Goal: Task Accomplishment & Management: Use online tool/utility

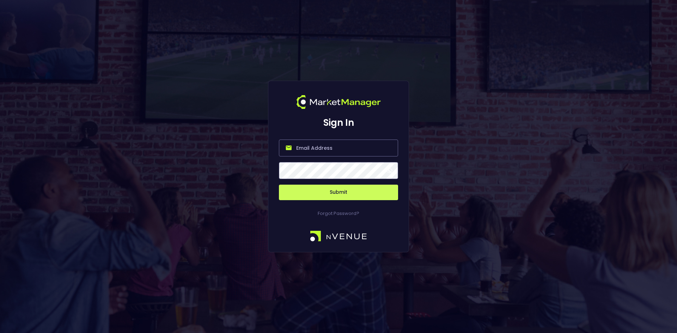
click at [316, 146] on input "email" at bounding box center [338, 148] width 119 height 17
type input "[EMAIL_ADDRESS][DOMAIN_NAME]"
click at [330, 193] on button "Submit" at bounding box center [338, 193] width 119 height 16
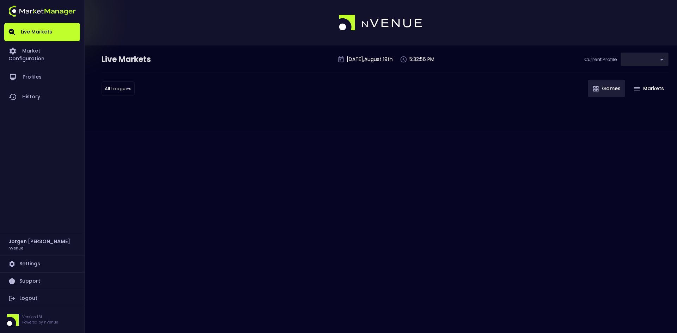
type input "0d810fa5-e353-4d9c-b11d-31f095cae871"
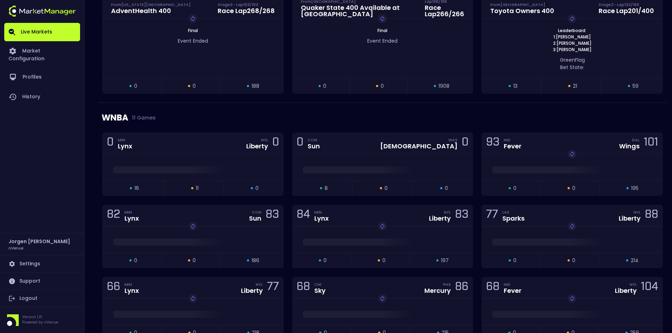
scroll to position [416, 0]
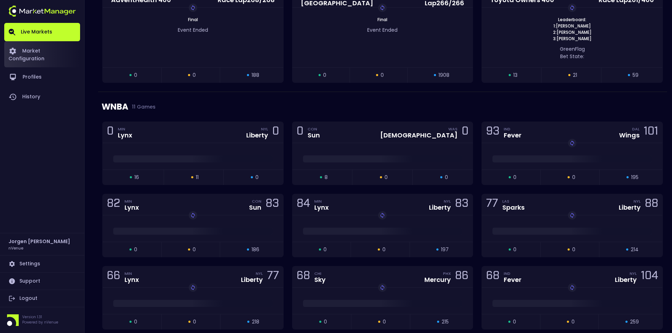
click at [50, 53] on link "Market Configuration" at bounding box center [42, 54] width 76 height 26
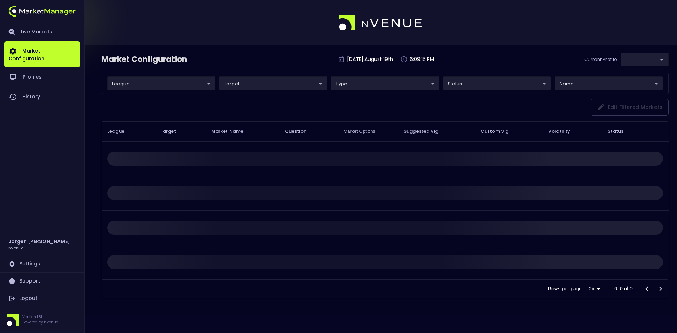
type input "0d810fa5-e353-4d9c-b11d-31f095cae871"
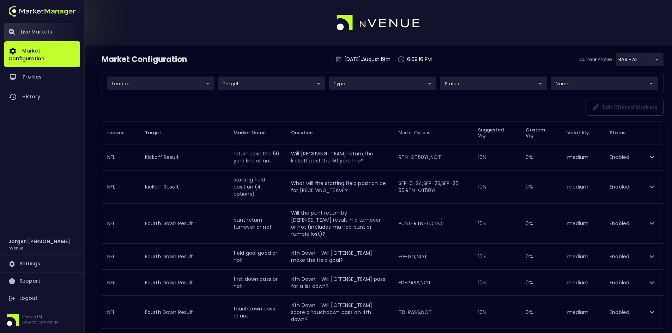
click at [40, 33] on link "Live Markets" at bounding box center [42, 32] width 76 height 18
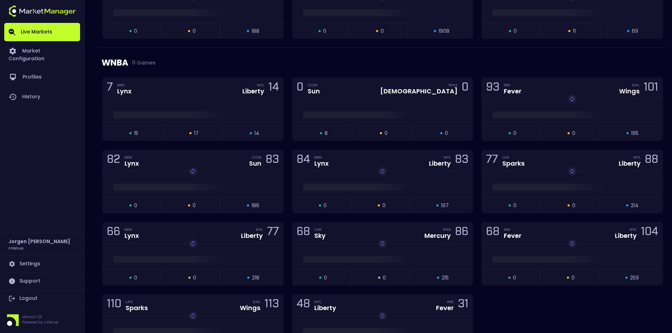
scroll to position [423, 0]
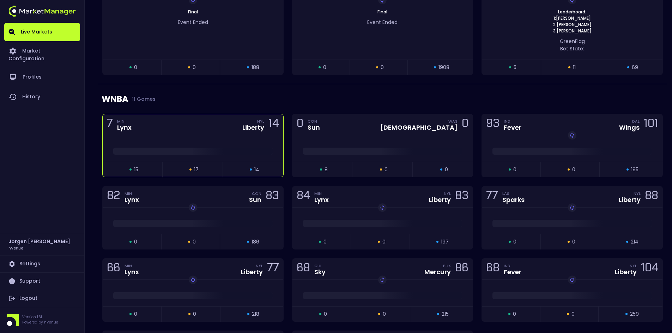
click at [230, 131] on div "7 MIN Lynx NYL Liberty 14" at bounding box center [193, 124] width 181 height 21
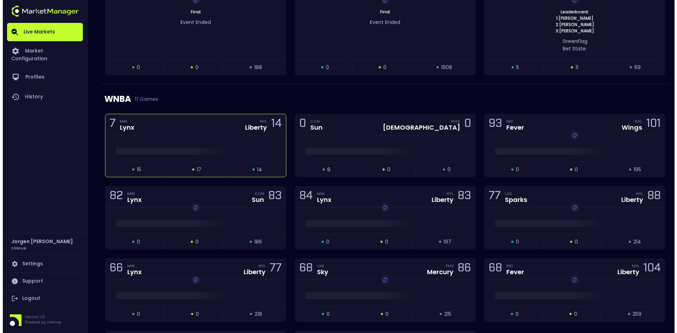
scroll to position [0, 0]
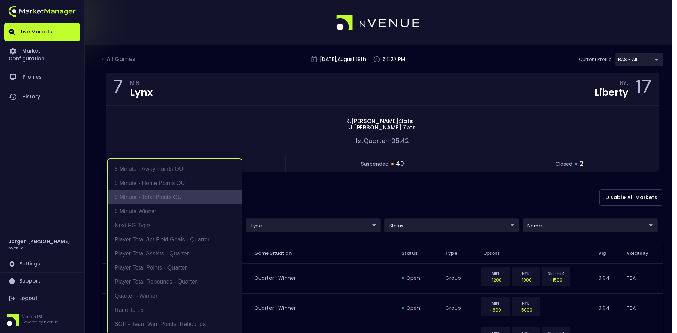
click at [155, 195] on li "5 Minute - Total Points OU" at bounding box center [175, 197] width 134 height 14
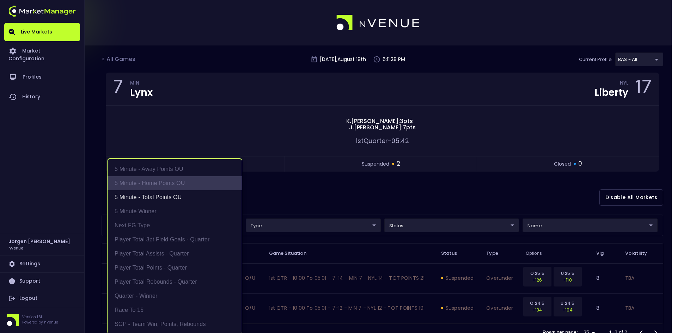
click at [159, 181] on li "5 Minute - Home Points OU" at bounding box center [175, 183] width 134 height 14
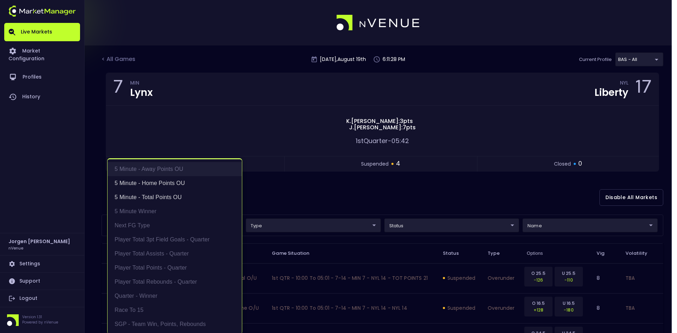
click at [159, 172] on li "5 Minute - Away Points OU" at bounding box center [175, 169] width 134 height 14
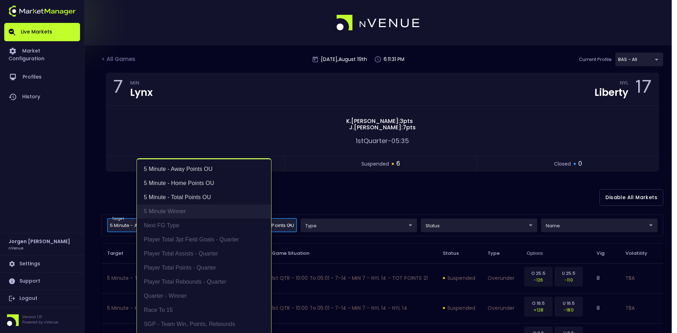
click at [176, 211] on li "5 Minute Winner" at bounding box center [204, 212] width 134 height 14
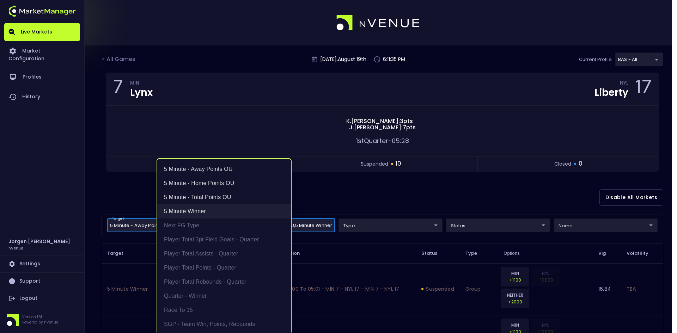
click at [193, 214] on li "5 Minute Winner" at bounding box center [224, 212] width 134 height 14
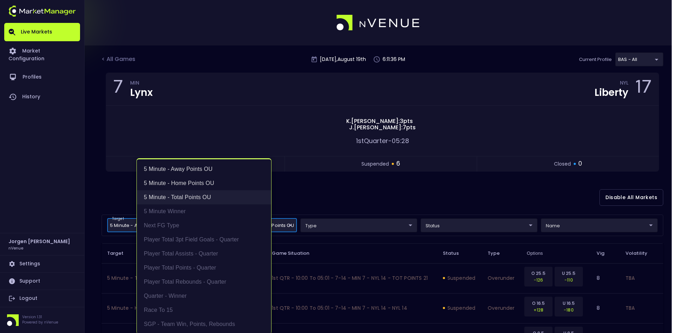
click at [196, 197] on li "5 Minute - Total Points OU" at bounding box center [204, 197] width 134 height 14
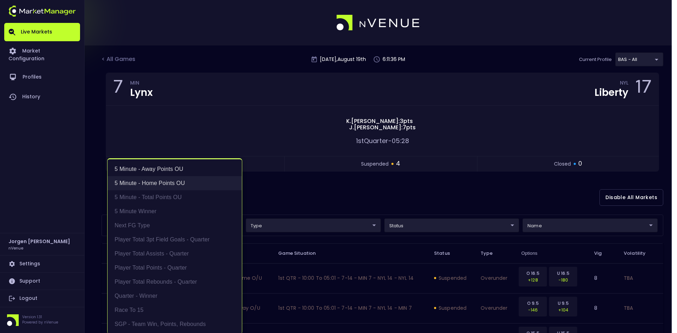
click at [169, 182] on li "5 Minute - Home Points OU" at bounding box center [175, 183] width 134 height 14
type input "5 Minute - Away Points OU"
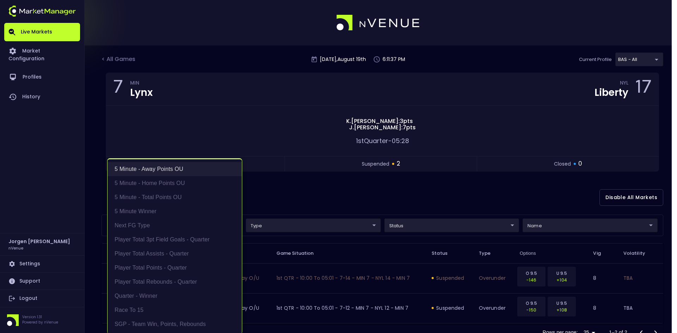
click at [164, 172] on li "5 Minute - Away Points OU" at bounding box center [175, 169] width 134 height 14
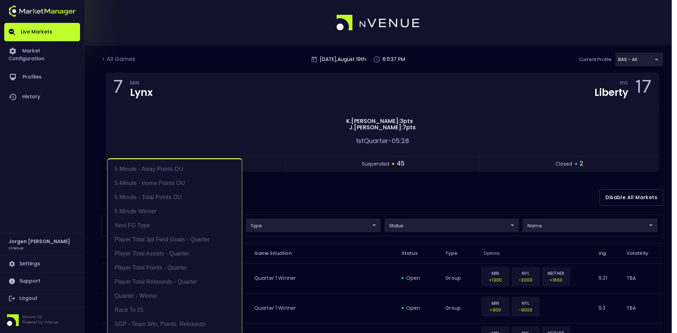
click at [317, 194] on div at bounding box center [338, 166] width 677 height 333
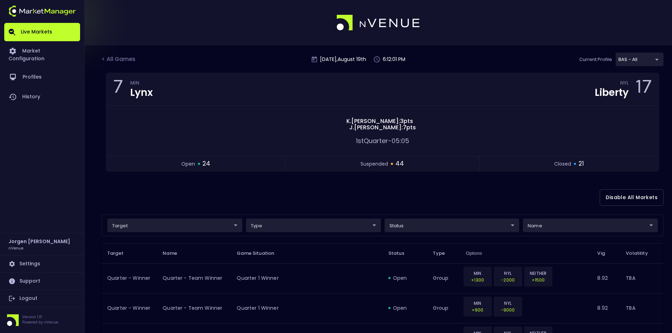
click at [436, 197] on div "Disable All Markets" at bounding box center [383, 198] width 562 height 34
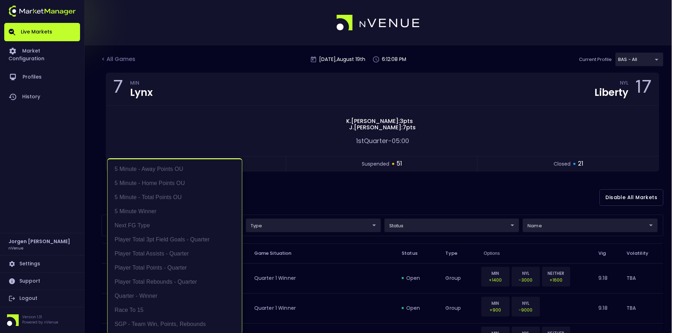
click at [164, 241] on li "Player Total 3pt Field Goals - Quarter" at bounding box center [175, 240] width 134 height 14
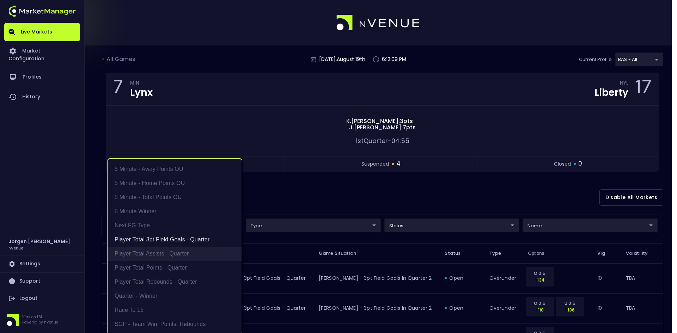
click at [161, 250] on li "Player Total Assists - Quarter" at bounding box center [175, 254] width 134 height 14
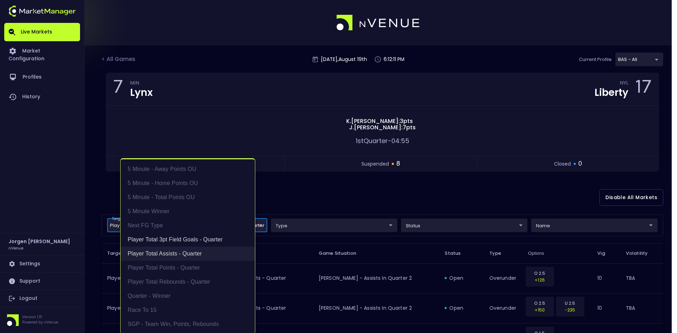
click at [163, 251] on li "Player Total Assists - Quarter" at bounding box center [188, 254] width 134 height 14
type input "Player Total 3pt Field Goals - Quarter"
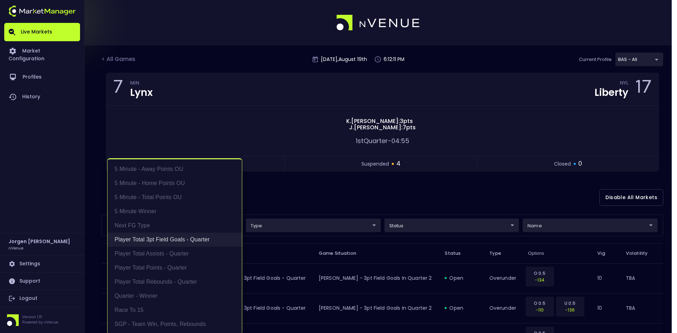
click at [166, 238] on li "Player Total 3pt Field Goals - Quarter" at bounding box center [175, 240] width 134 height 14
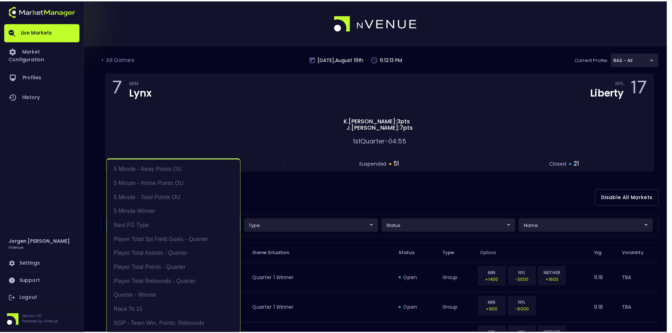
scroll to position [1, 0]
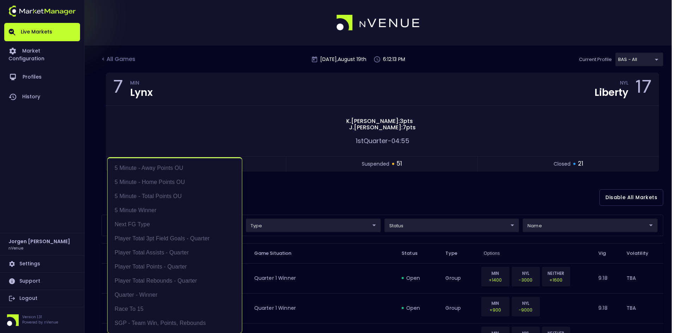
click at [367, 199] on div at bounding box center [338, 166] width 677 height 333
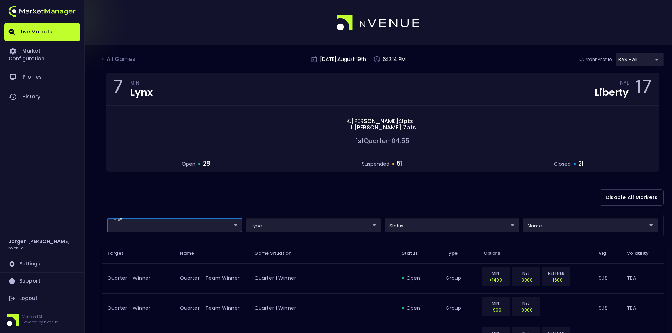
scroll to position [0, 0]
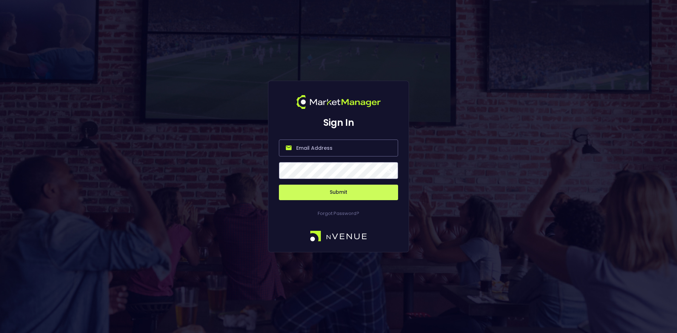
click at [333, 150] on input "email" at bounding box center [338, 148] width 119 height 17
type input "[EMAIL_ADDRESS][DOMAIN_NAME]"
click at [340, 193] on button "Submit" at bounding box center [338, 193] width 119 height 16
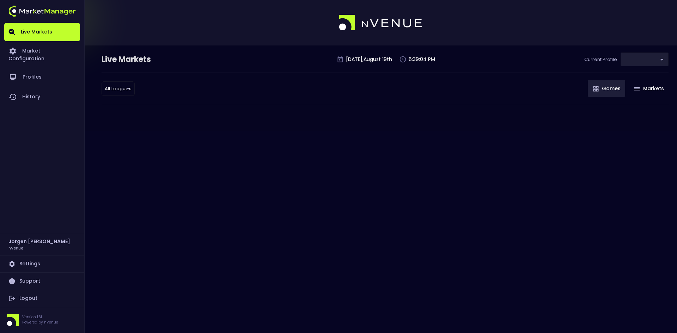
type input "0d810fa5-e353-4d9c-b11d-31f095cae871"
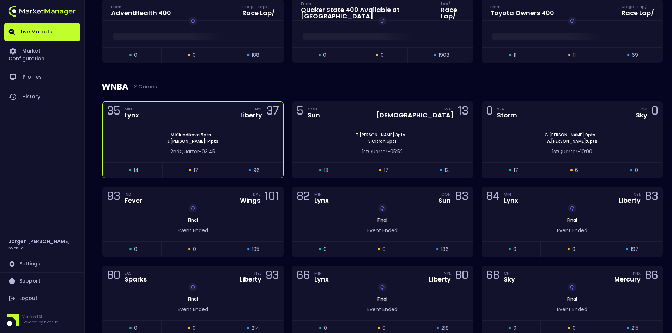
scroll to position [423, 0]
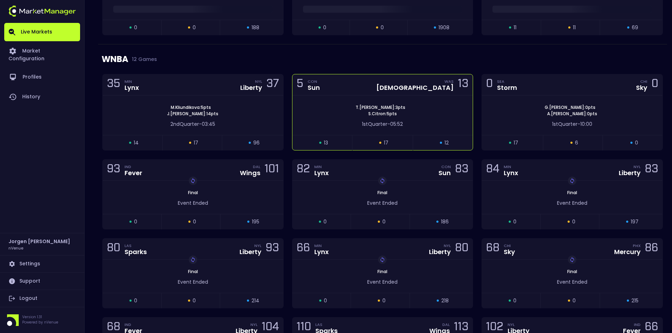
click at [345, 108] on div "[PERSON_NAME] : 3 pts [PERSON_NAME] : 5 pts" at bounding box center [382, 110] width 181 height 13
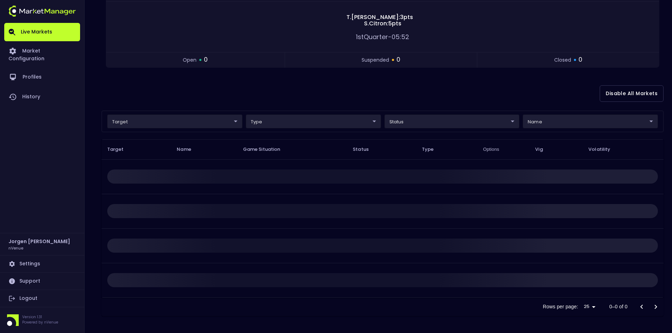
scroll to position [0, 0]
